Goal: Browse casually: Explore the website without a specific task or goal

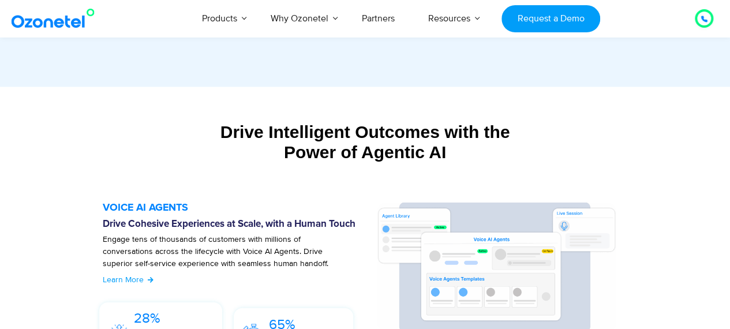
scroll to position [1173, 0]
click at [701, 22] on div at bounding box center [703, 19] width 7 height 14
click at [701, 23] on div at bounding box center [703, 19] width 7 height 14
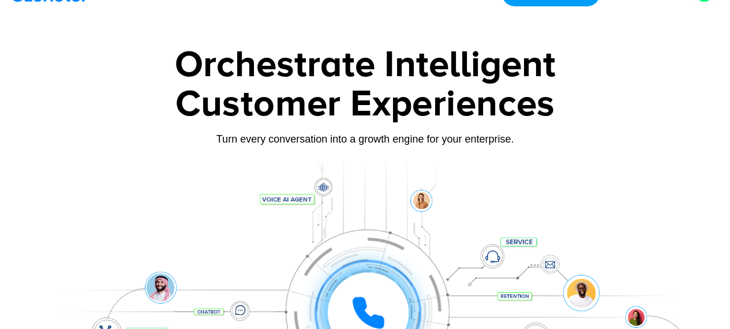
scroll to position [0, 0]
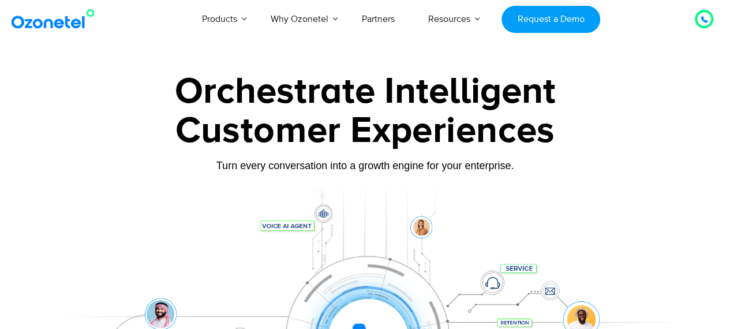
click at [187, 91] on div "Orchestrate Intelligent" at bounding box center [365, 91] width 640 height 37
click at [188, 93] on div "Orchestrate Intelligent" at bounding box center [365, 91] width 640 height 37
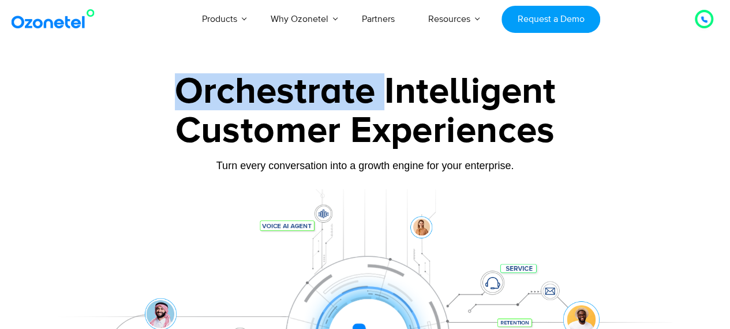
click at [188, 93] on div "Orchestrate Intelligent" at bounding box center [365, 91] width 640 height 37
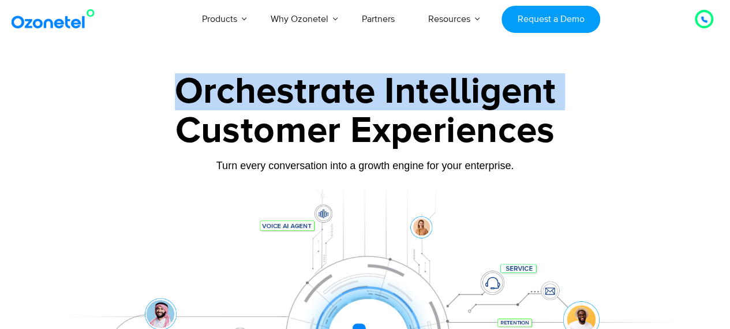
click at [188, 93] on div "Orchestrate Intelligent" at bounding box center [365, 91] width 640 height 37
